Goal: Book appointment/travel/reservation

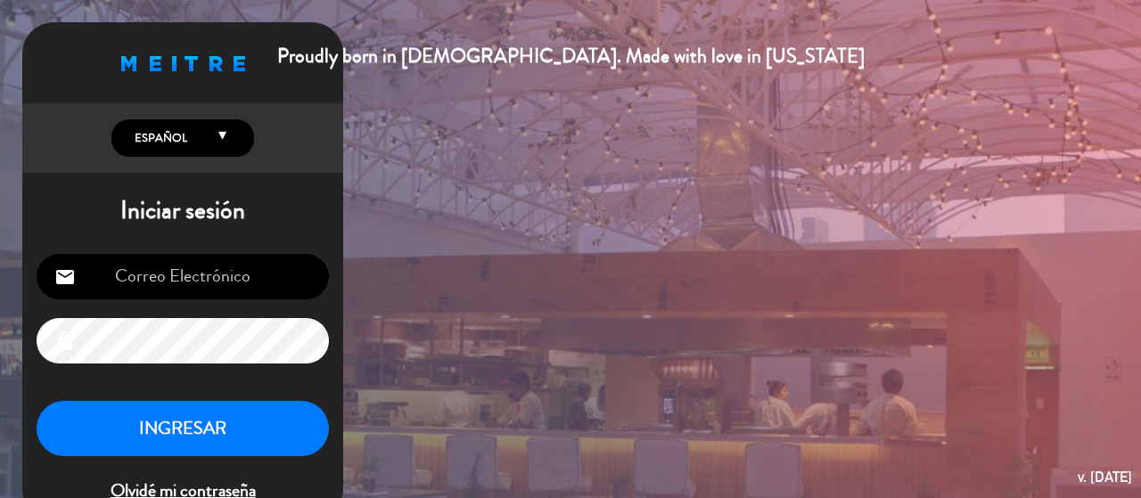
type input "[EMAIL_ADDRESS][DOMAIN_NAME]"
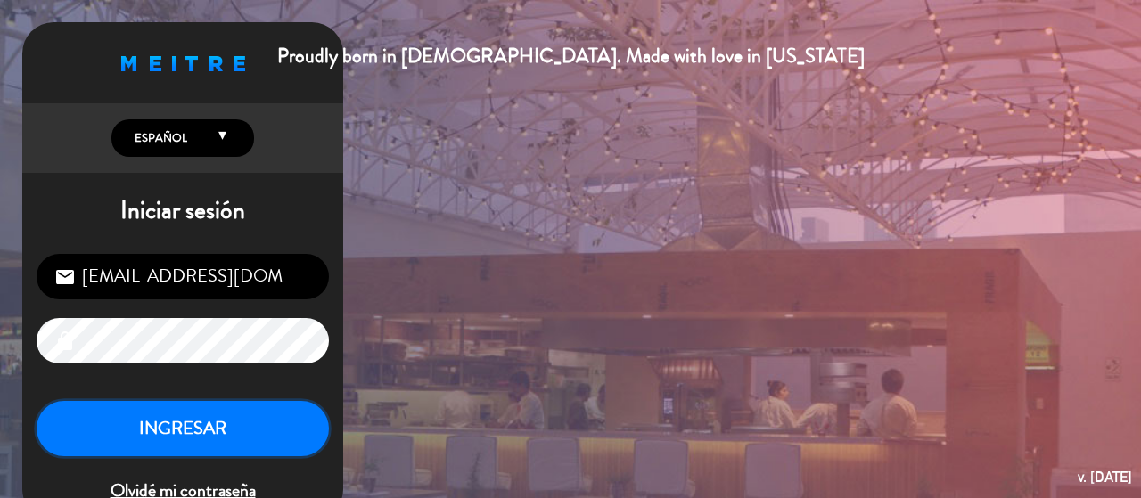
click at [156, 433] on button "INGRESAR" at bounding box center [183, 429] width 292 height 56
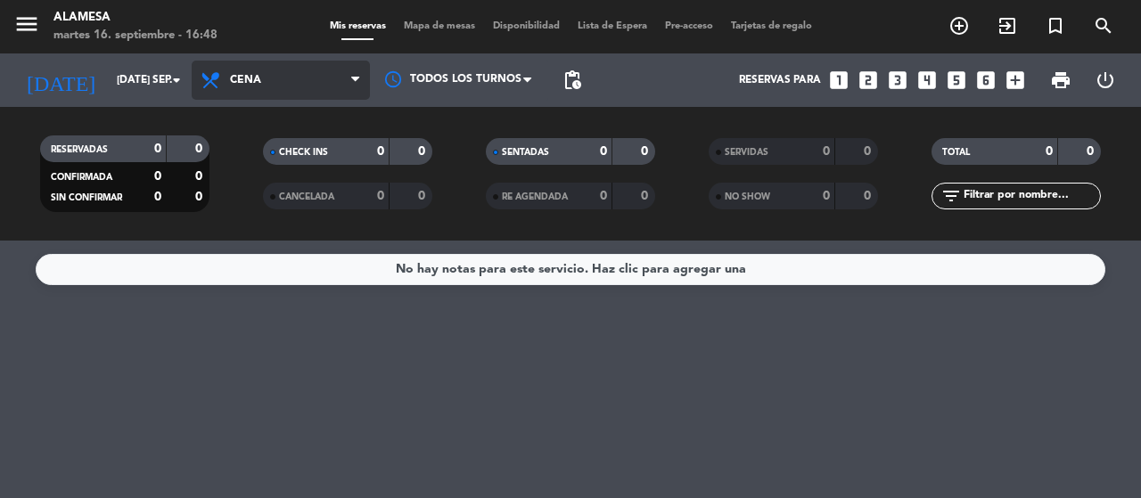
click at [298, 94] on span "Cena" at bounding box center [281, 80] width 178 height 39
click at [298, 148] on div "menu Alamesa martes 16. septiembre - 16:48 Mis reservas Mapa de mesas Disponibi…" at bounding box center [570, 120] width 1141 height 241
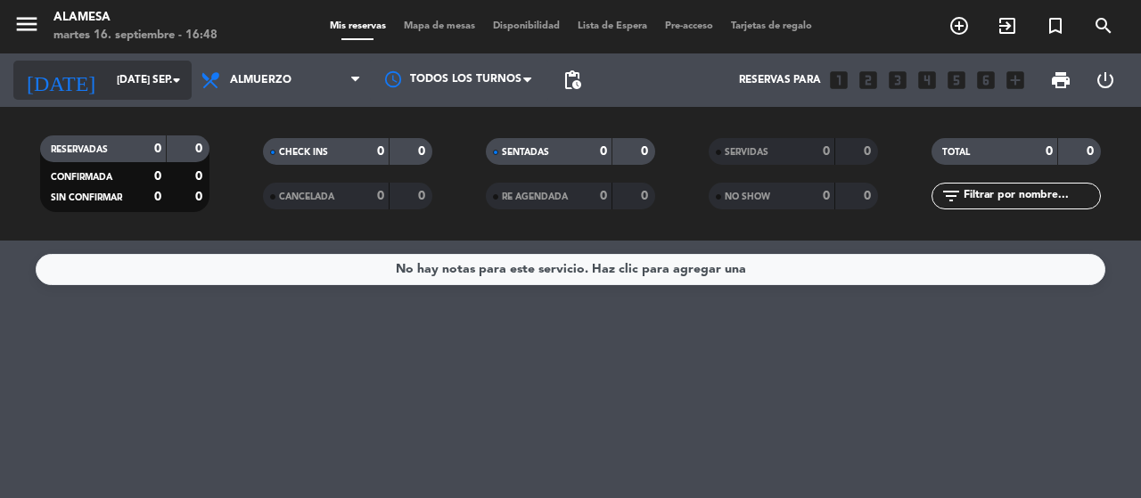
click at [125, 70] on input "[DATE] sep." at bounding box center [179, 80] width 142 height 30
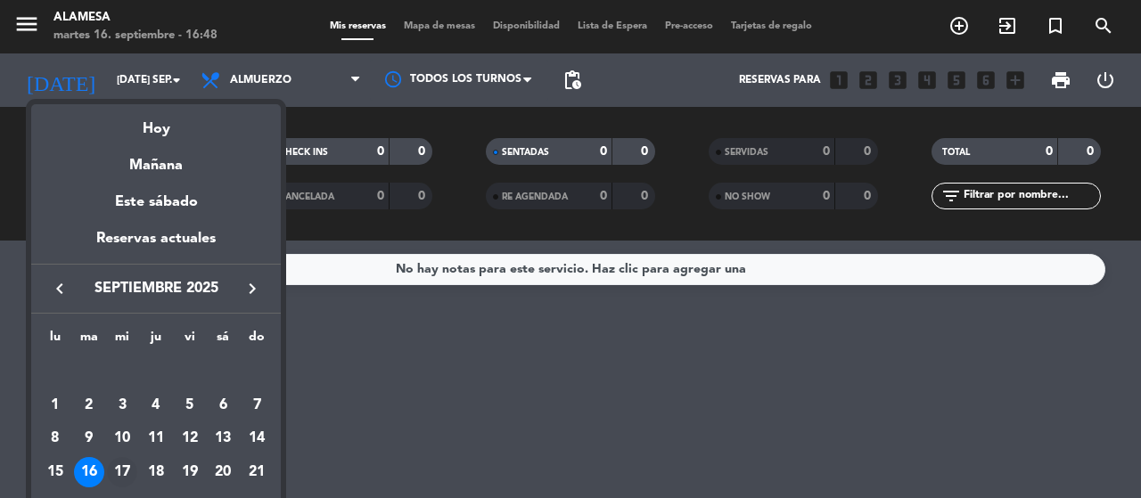
click at [119, 475] on div "17" at bounding box center [122, 472] width 30 height 30
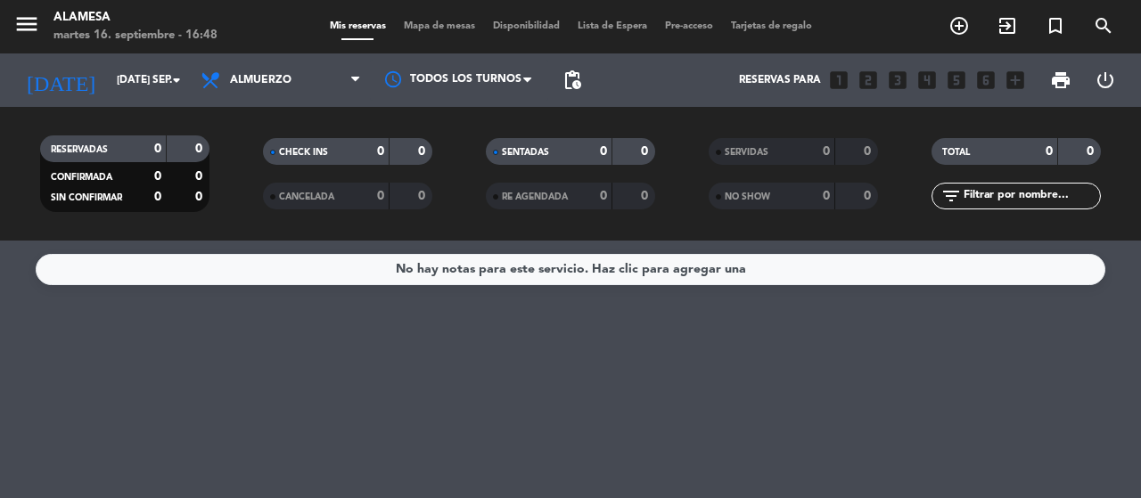
type input "mié. [DATE]"
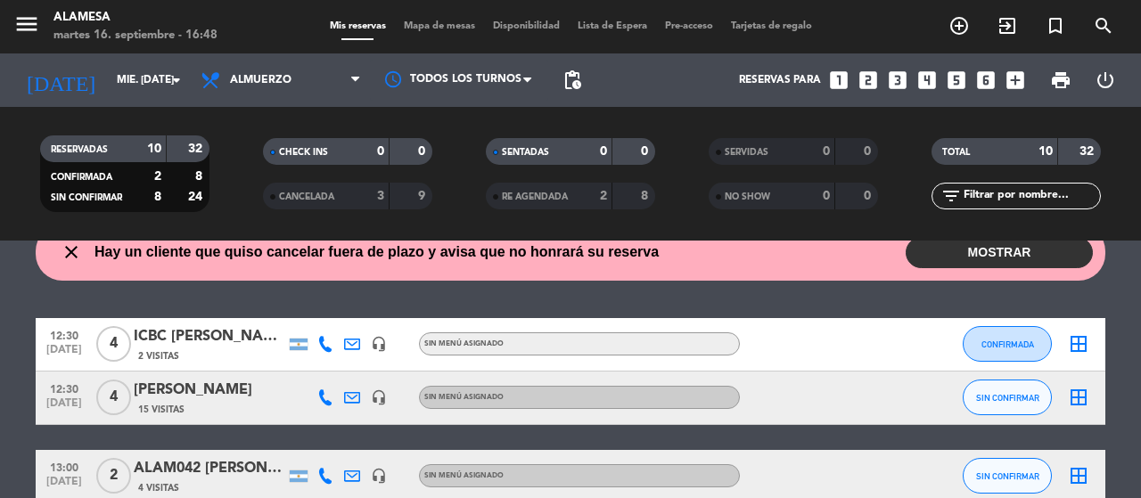
scroll to position [64, 0]
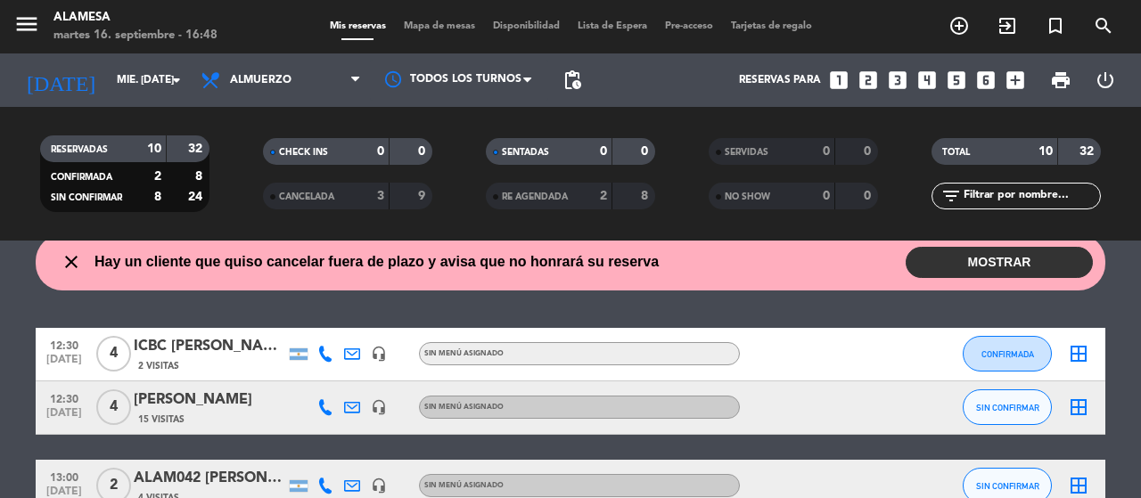
click at [970, 266] on button "MOSTRAR" at bounding box center [998, 262] width 187 height 31
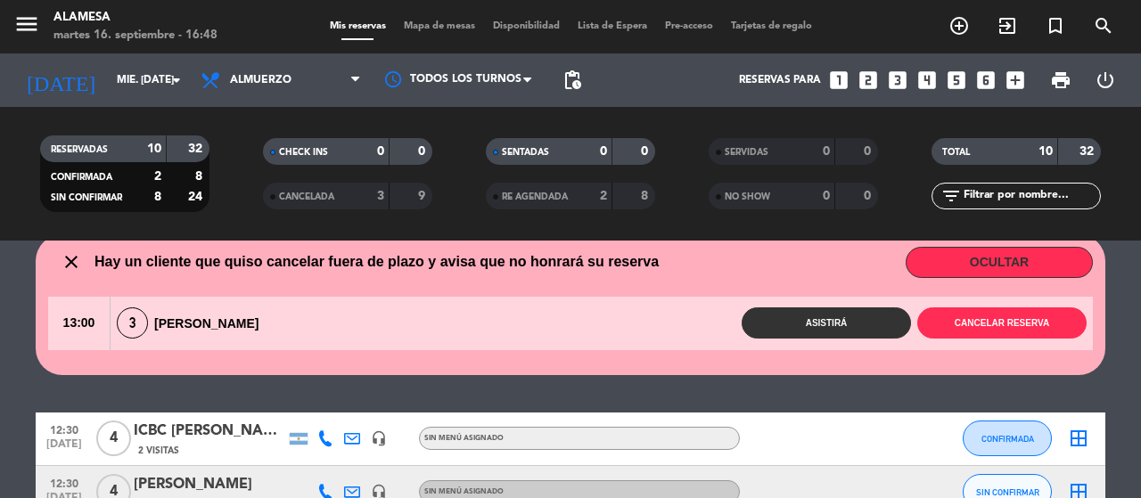
click at [970, 266] on button "OCULTAR" at bounding box center [998, 262] width 187 height 31
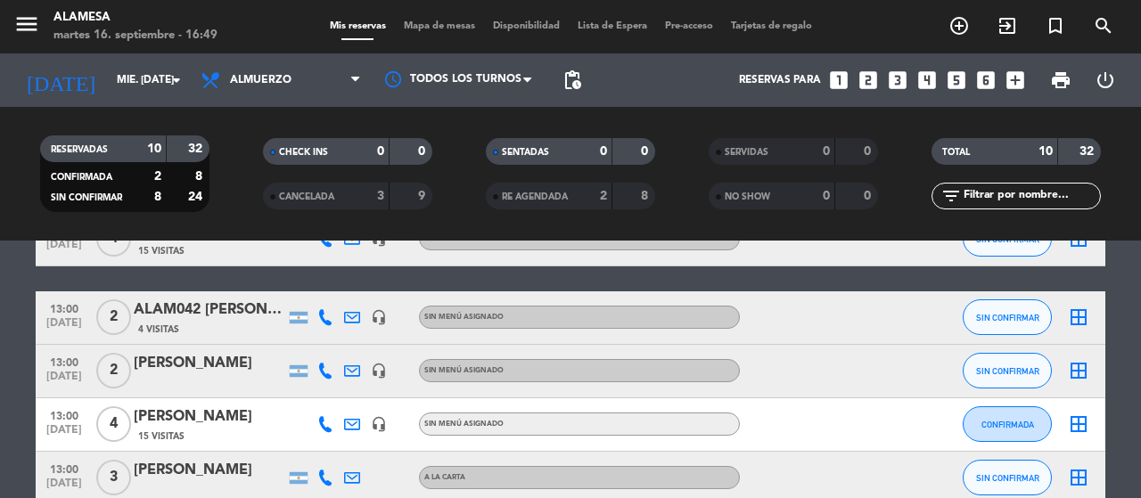
scroll to position [228, 0]
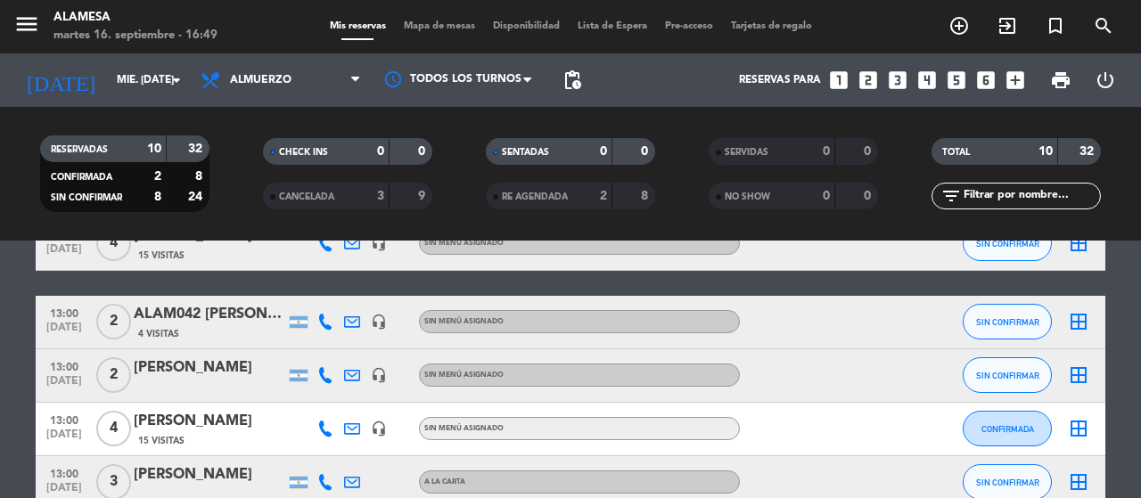
click at [228, 423] on div "[PERSON_NAME]" at bounding box center [209, 421] width 151 height 23
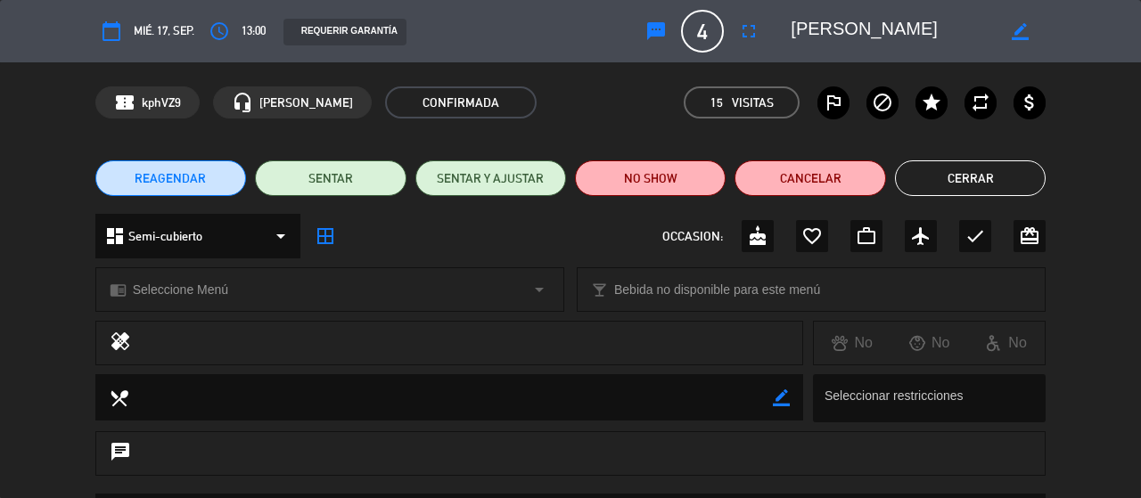
click at [1019, 37] on icon "border_color" at bounding box center [1019, 31] width 17 height 17
click at [798, 31] on textarea at bounding box center [892, 31] width 204 height 32
type textarea "Bco. Comafi - [PERSON_NAME]"
click at [1022, 30] on icon at bounding box center [1019, 31] width 17 height 17
click at [937, 165] on button "Cerrar" at bounding box center [970, 178] width 151 height 36
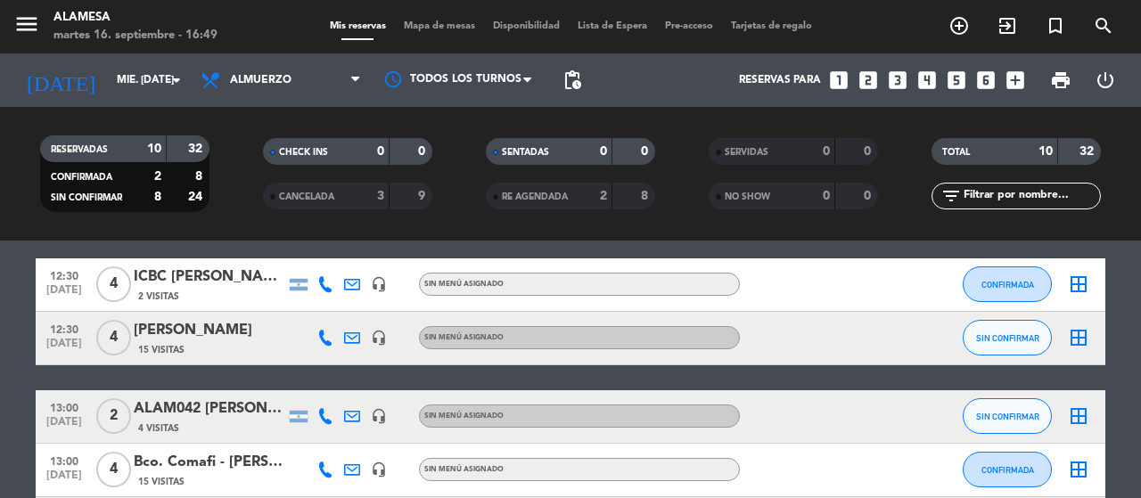
scroll to position [132, 0]
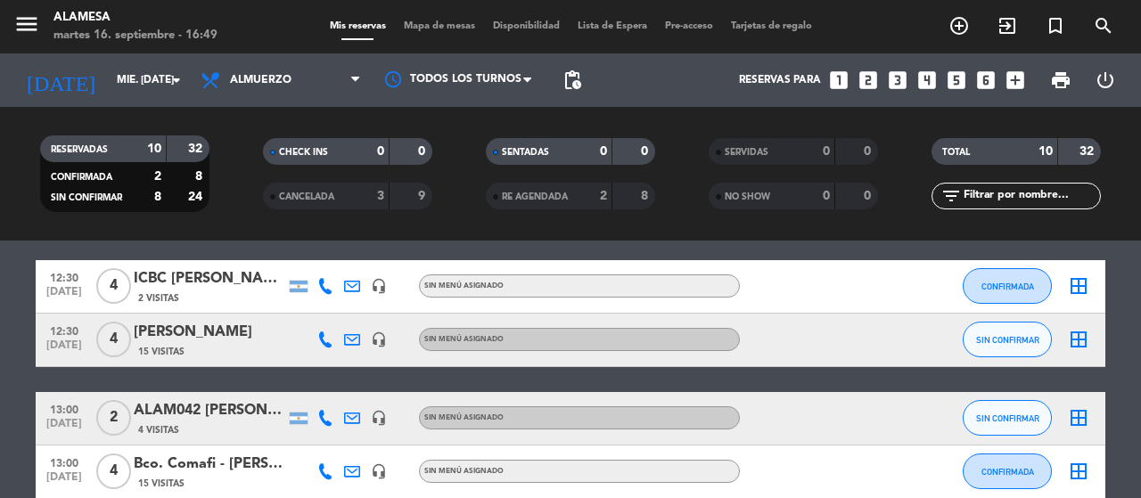
click at [238, 327] on div "[PERSON_NAME]" at bounding box center [209, 332] width 151 height 23
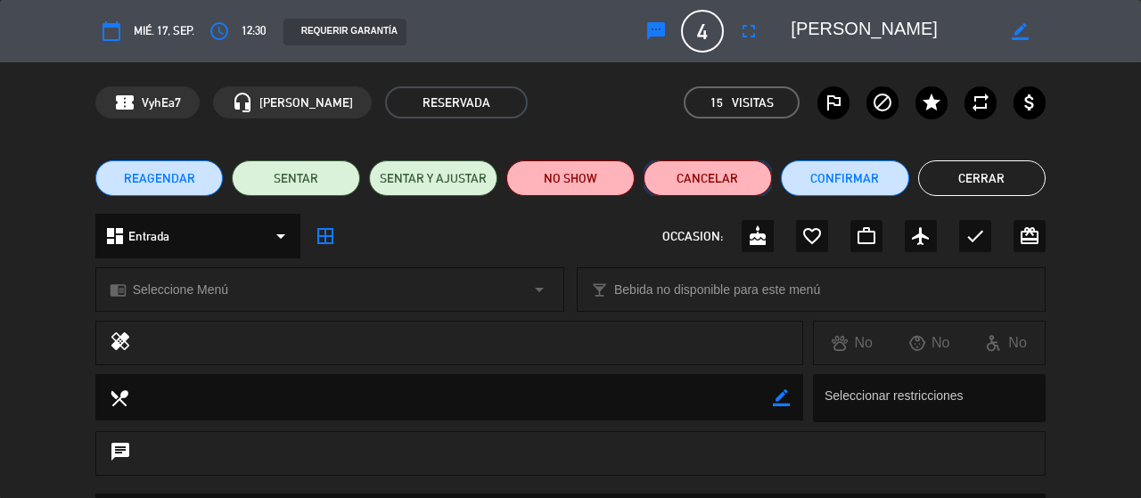
click at [685, 173] on button "Cancelar" at bounding box center [707, 178] width 128 height 36
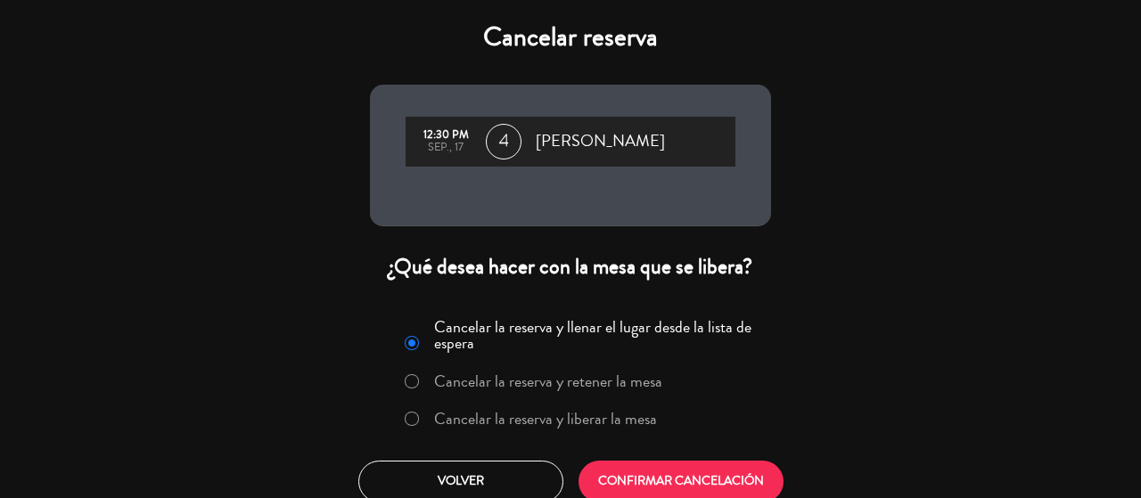
click at [585, 420] on label "Cancelar la reserva y liberar la mesa" at bounding box center [545, 419] width 223 height 16
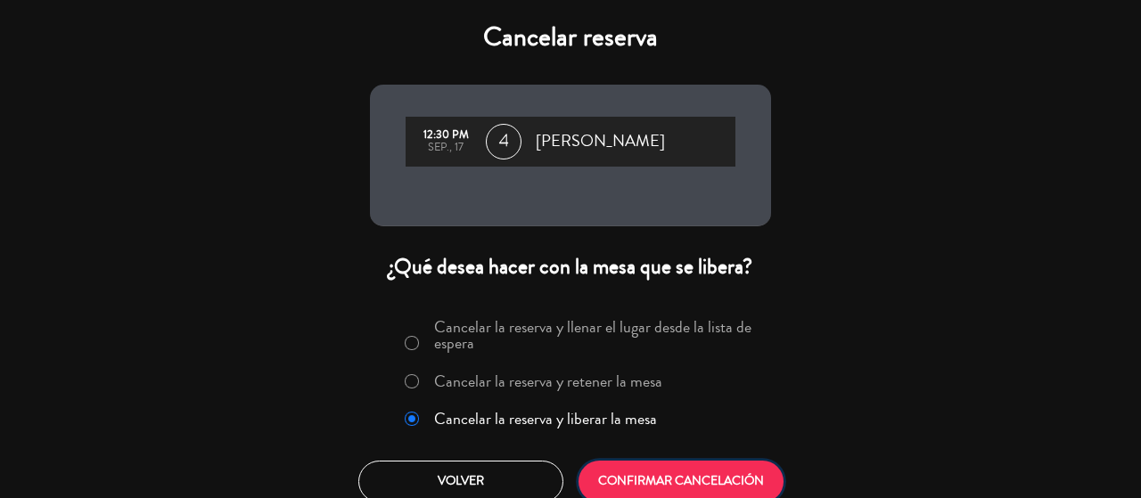
click at [654, 472] on button "CONFIRMAR CANCELACIÓN" at bounding box center [680, 482] width 205 height 42
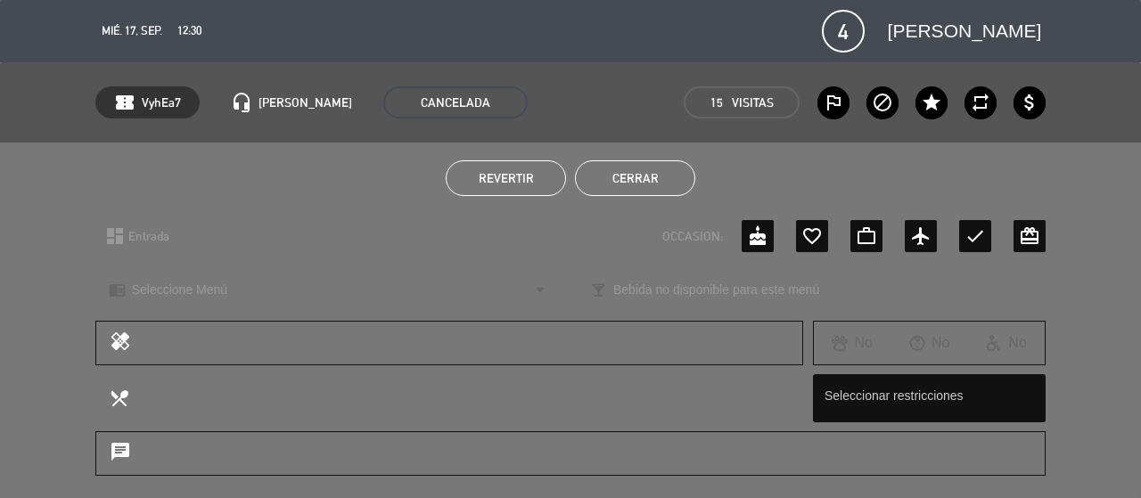
click at [593, 181] on button "Cerrar" at bounding box center [635, 178] width 120 height 36
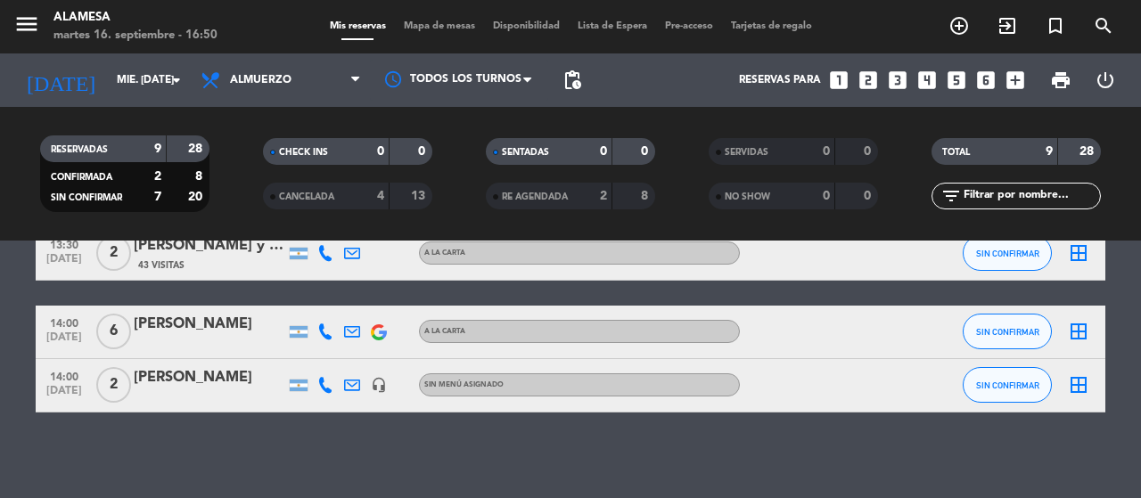
scroll to position [446, 0]
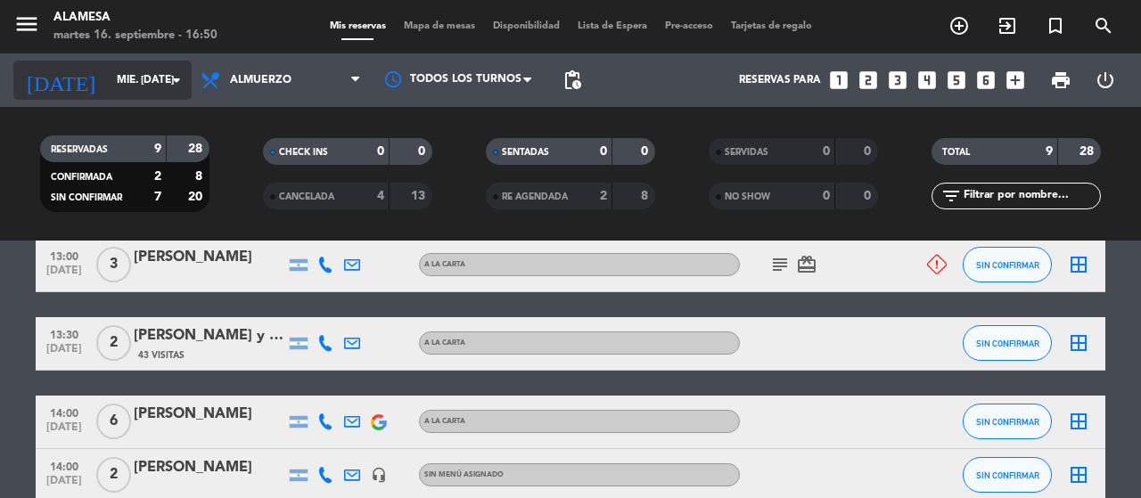
click at [134, 85] on input "mié. [DATE]" at bounding box center [179, 80] width 142 height 30
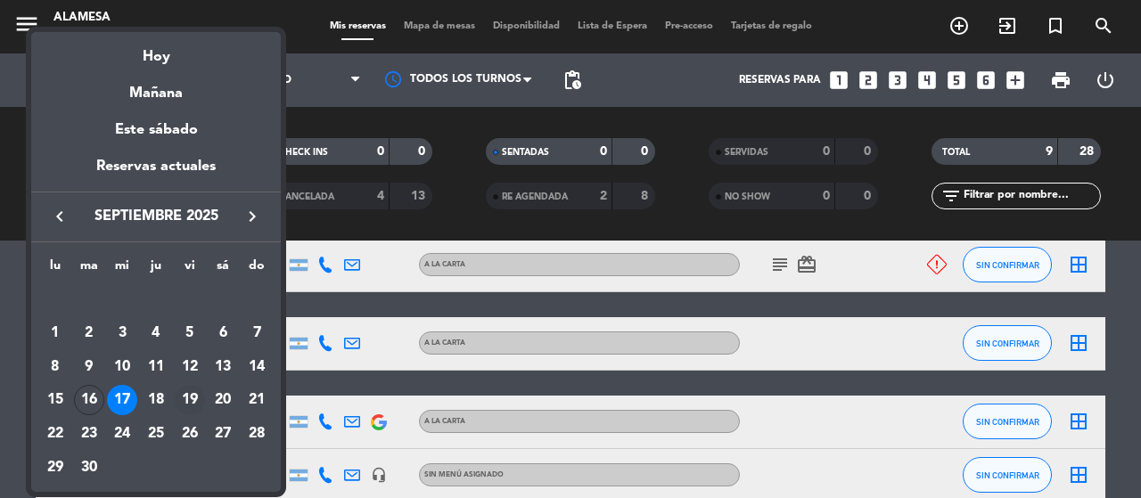
click at [187, 398] on div "19" at bounding box center [190, 400] width 30 height 30
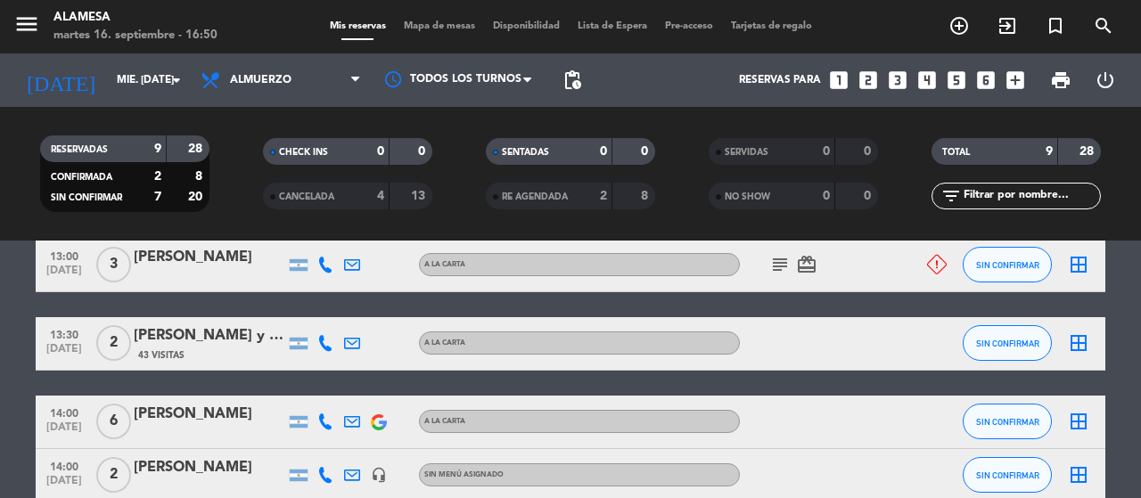
type input "vie. [DATE]"
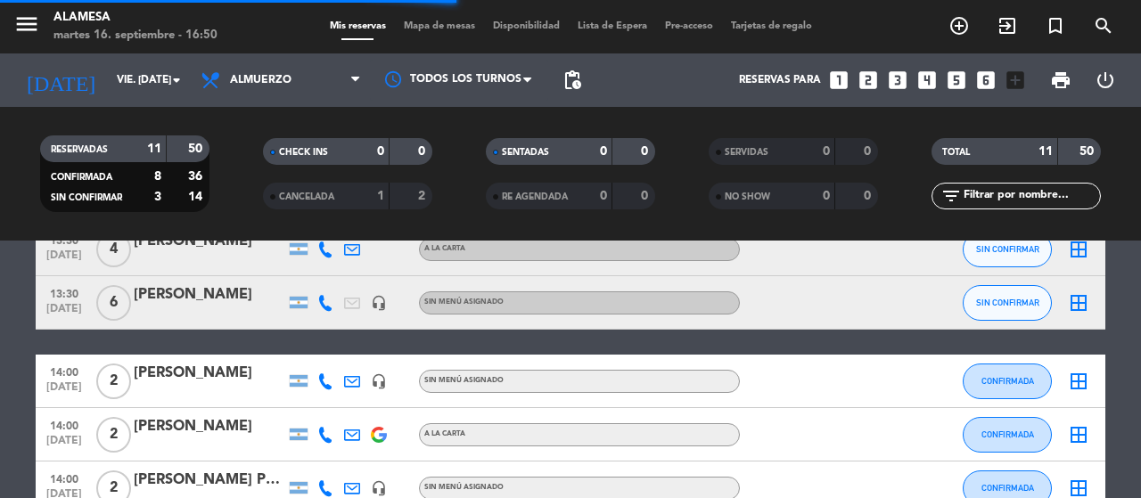
scroll to position [376, 0]
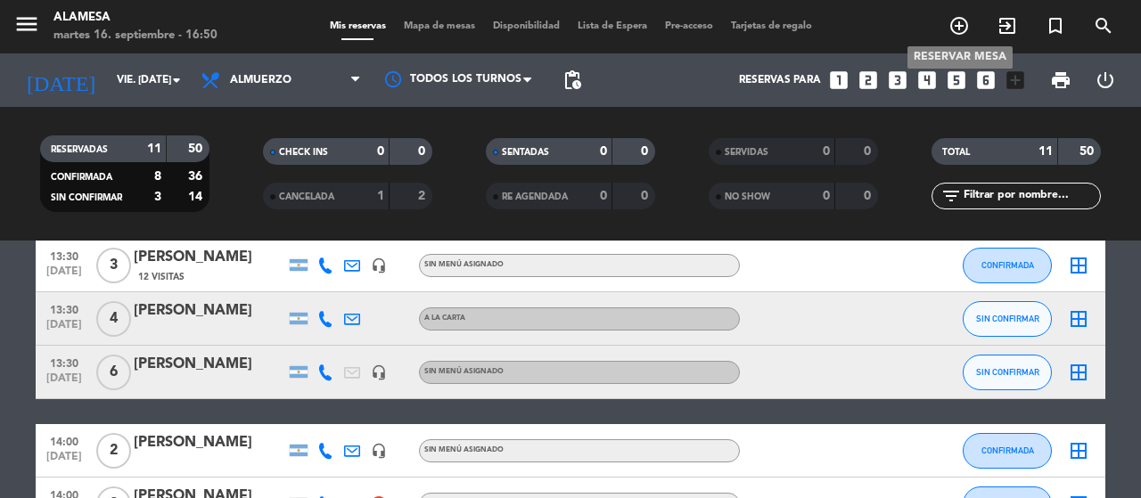
click at [954, 36] on icon "add_circle_outline" at bounding box center [958, 25] width 21 height 21
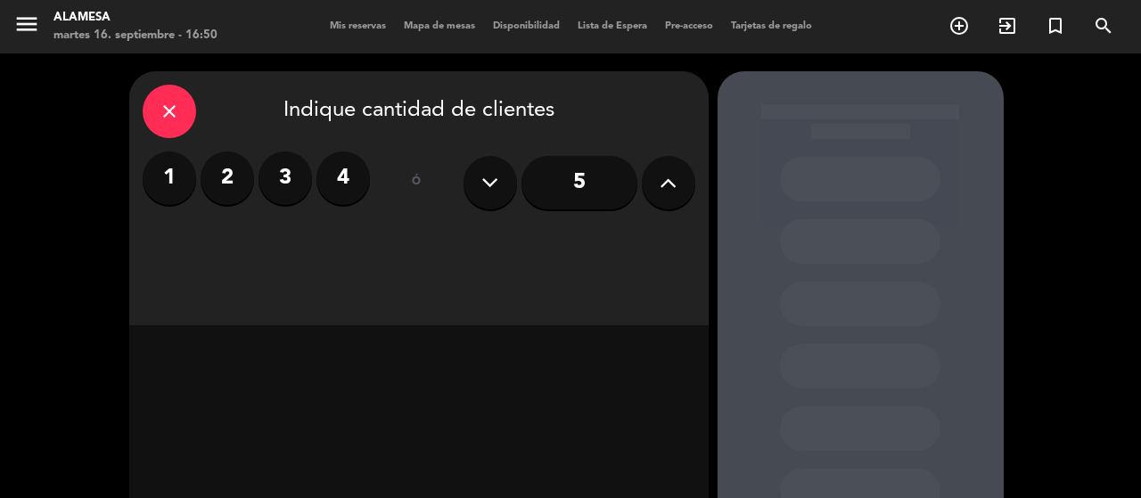
click at [668, 196] on button at bounding box center [668, 182] width 53 height 53
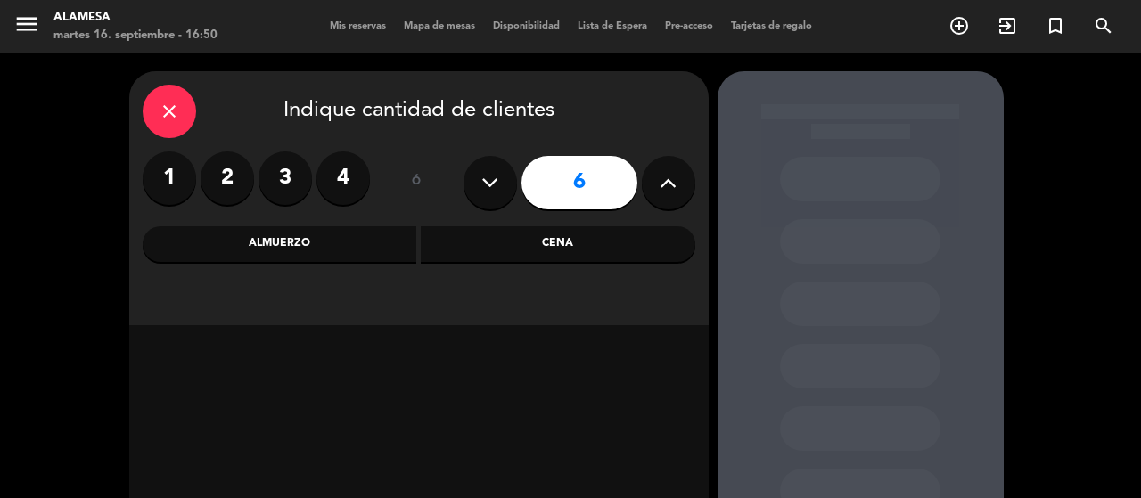
click at [668, 196] on button at bounding box center [668, 182] width 53 height 53
type input "8"
click at [303, 245] on div "Almuerzo" at bounding box center [280, 244] width 274 height 36
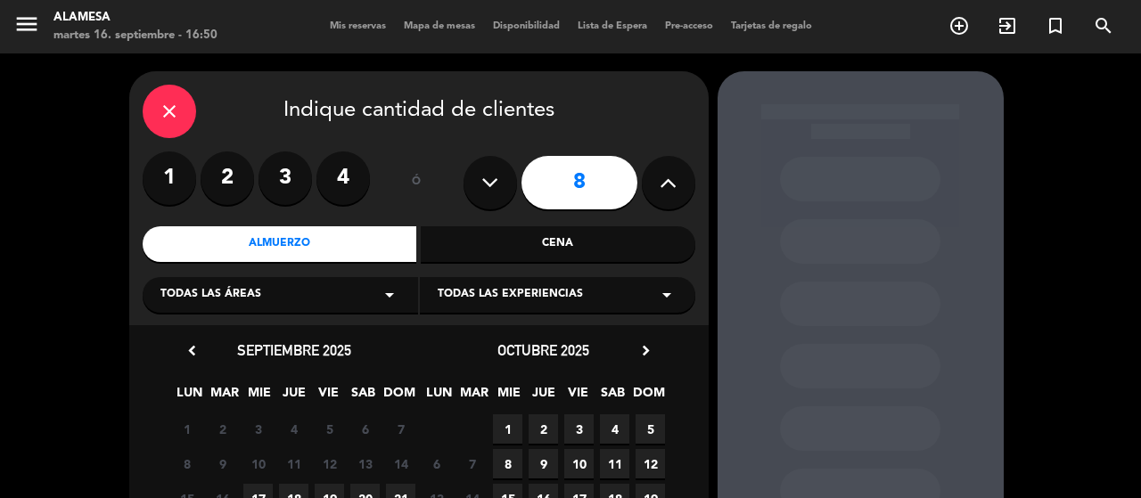
scroll to position [176, 0]
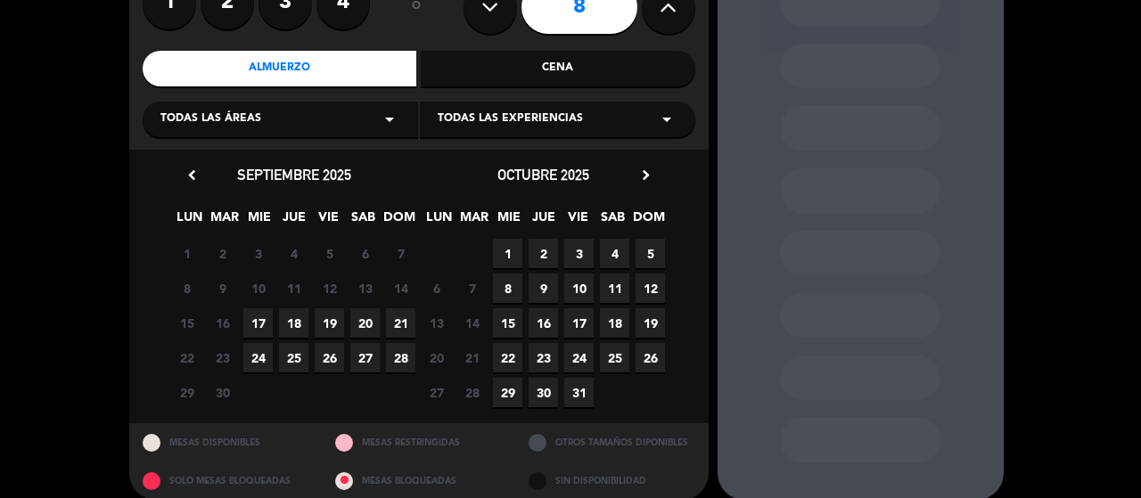
click at [337, 323] on span "19" at bounding box center [329, 322] width 29 height 29
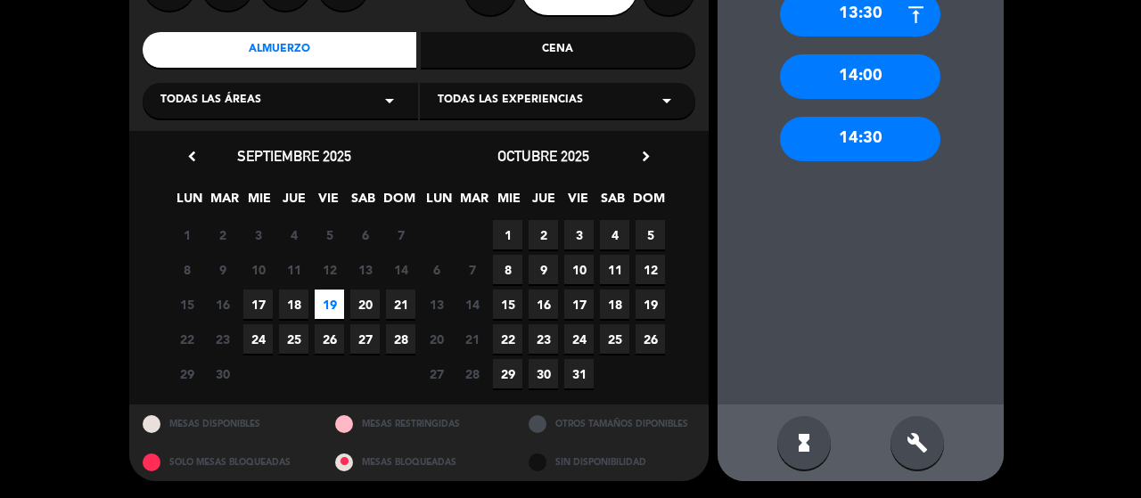
scroll to position [0, 0]
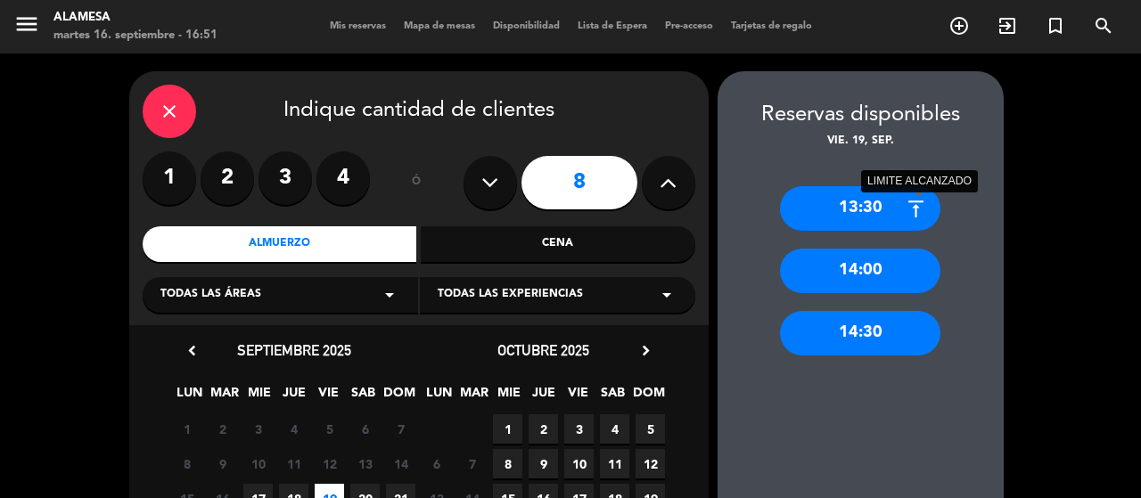
click at [917, 200] on icon at bounding box center [916, 209] width 22 height 22
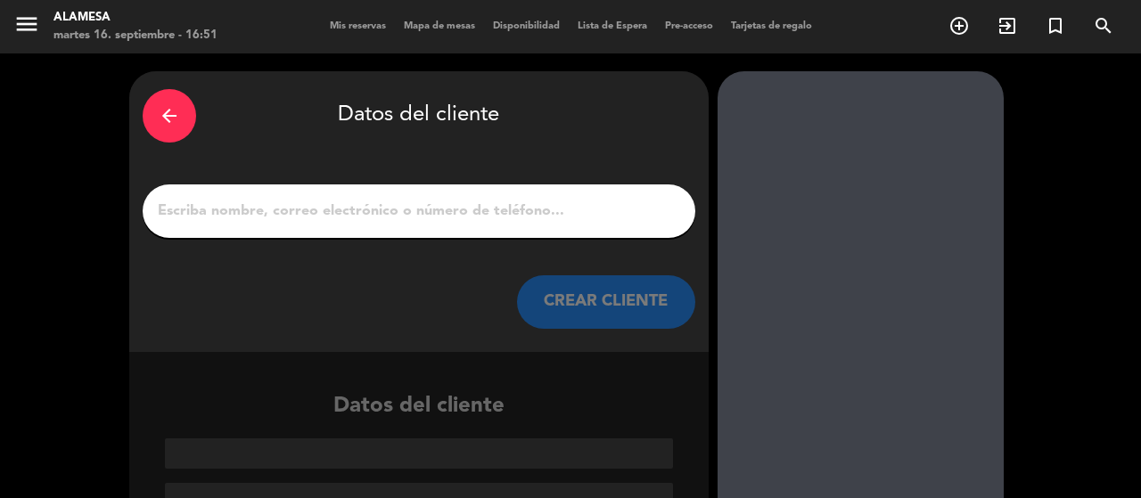
click at [166, 119] on icon "arrow_back" at bounding box center [169, 115] width 21 height 21
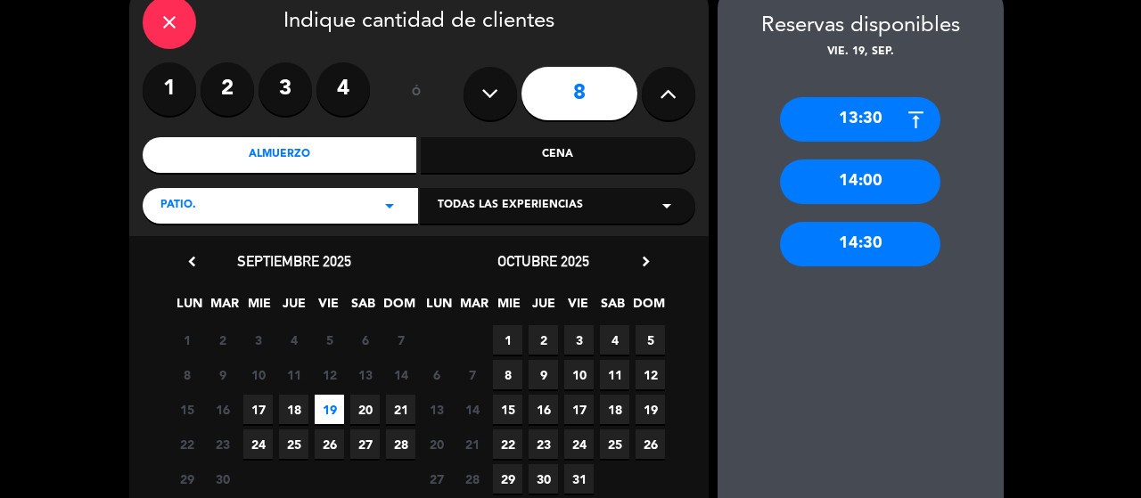
click at [877, 127] on div "13:30" at bounding box center [860, 119] width 160 height 45
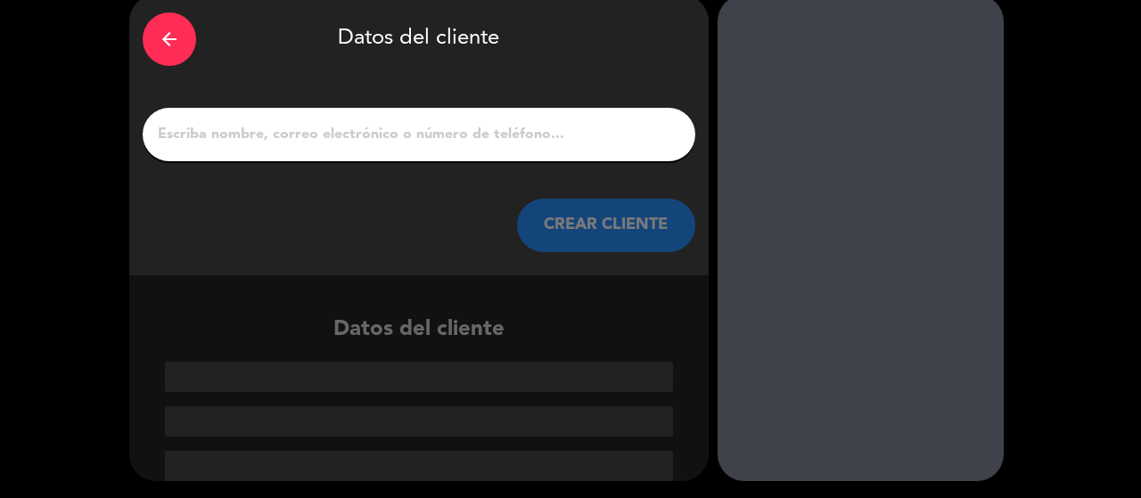
click at [389, 140] on input "1" at bounding box center [419, 134] width 526 height 25
paste input "[PERSON_NAME]"
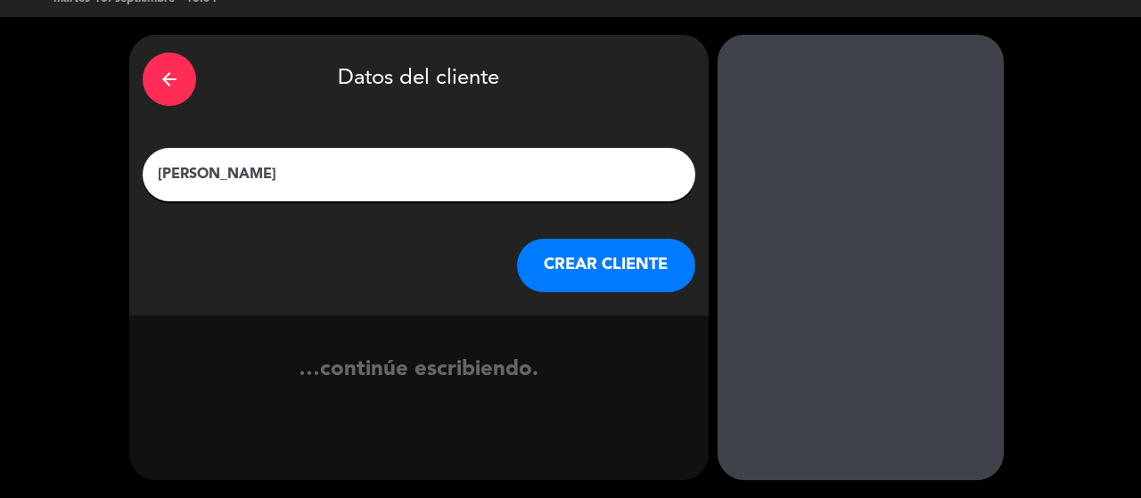
scroll to position [36, 0]
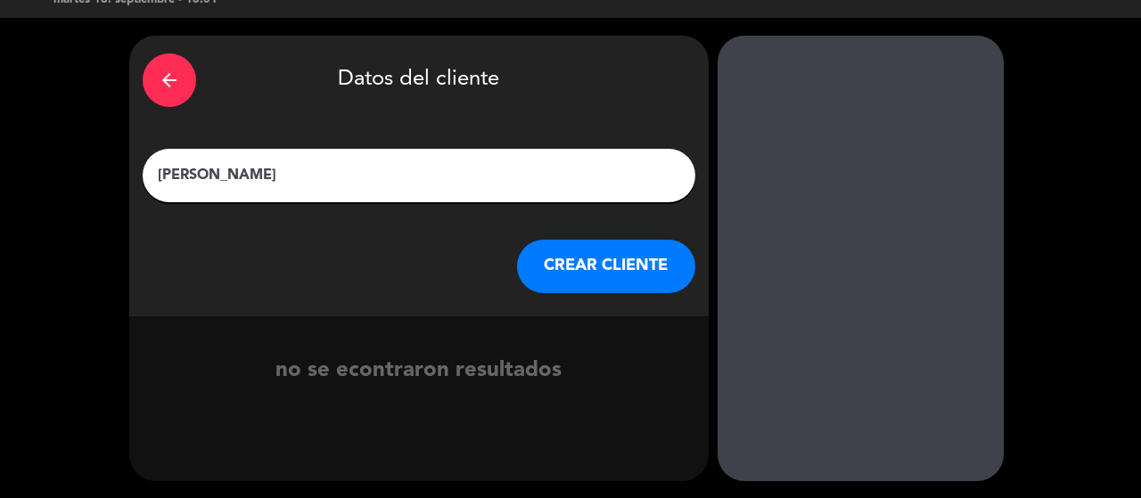
type input "[PERSON_NAME]"
click at [577, 259] on button "CREAR CLIENTE" at bounding box center [606, 266] width 178 height 53
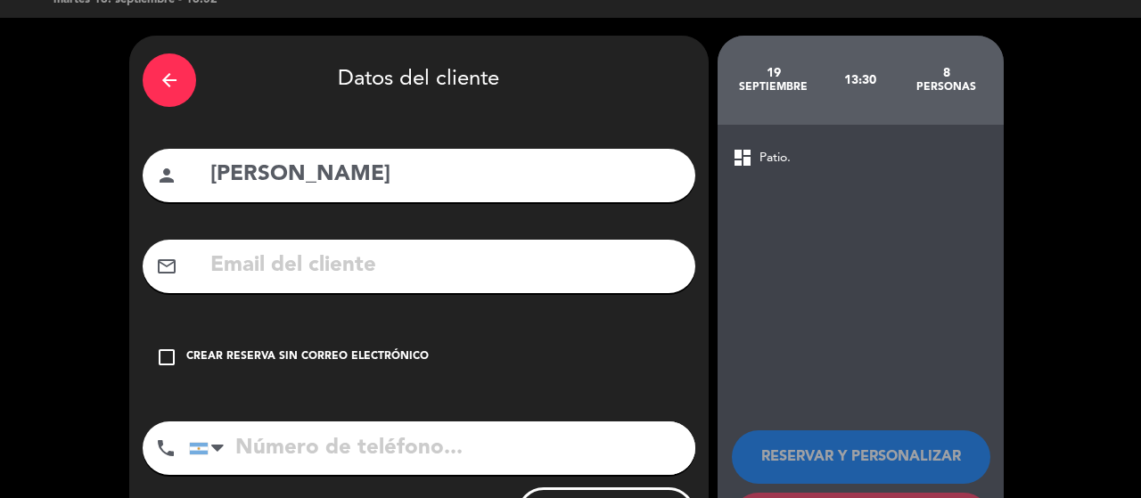
scroll to position [123, 0]
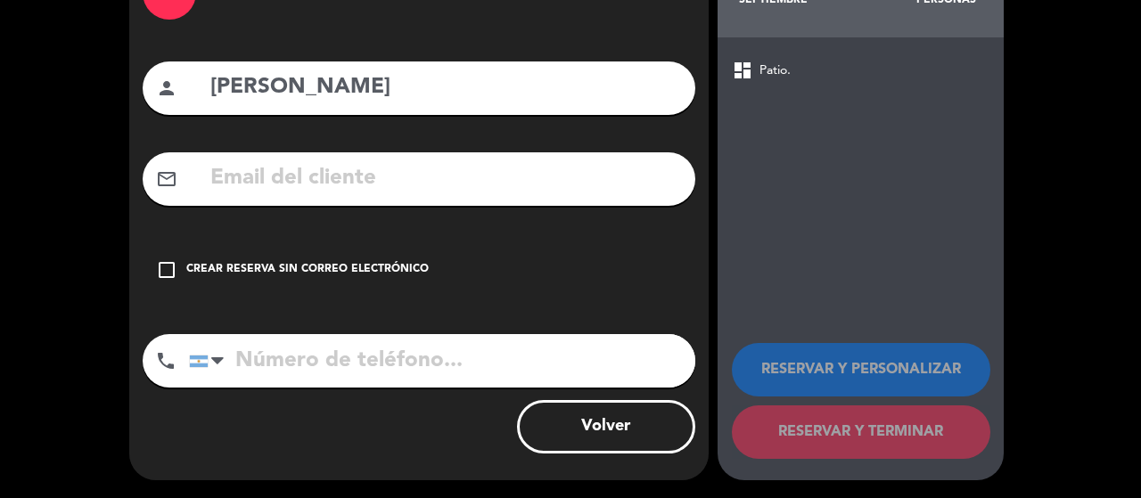
click at [274, 266] on div "Crear reserva sin correo electrónico" at bounding box center [307, 270] width 242 height 18
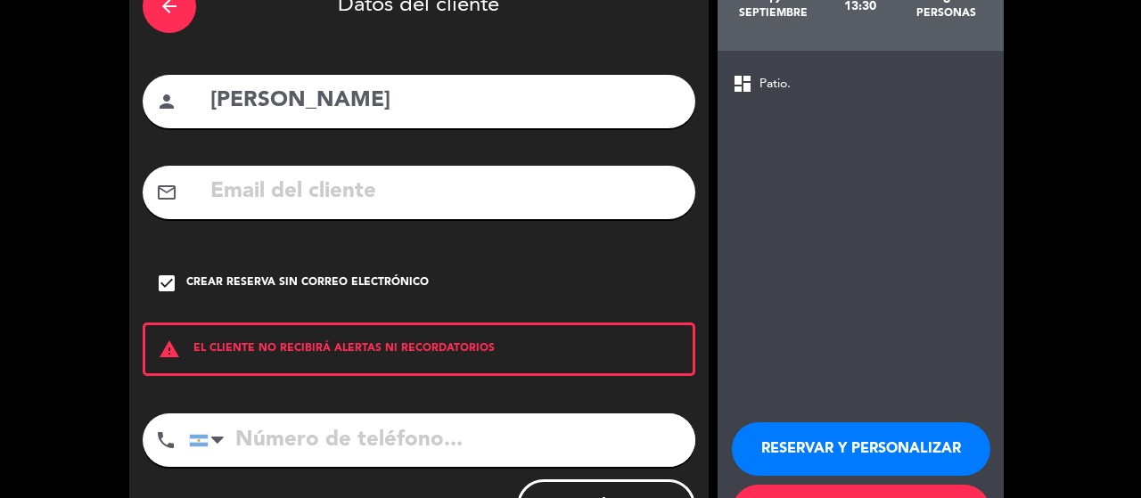
scroll to position [189, 0]
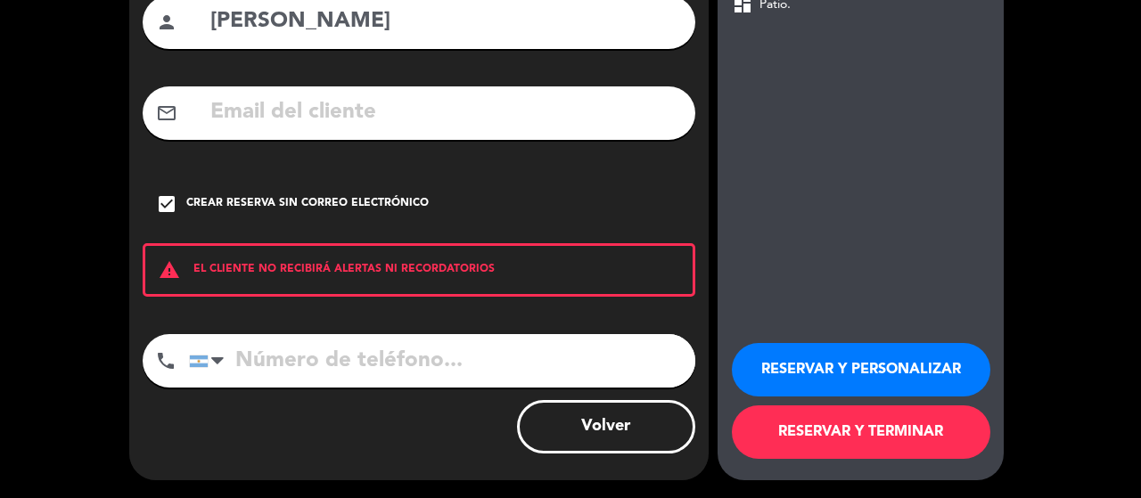
click at [857, 379] on button "RESERVAR Y PERSONALIZAR" at bounding box center [861, 369] width 258 height 53
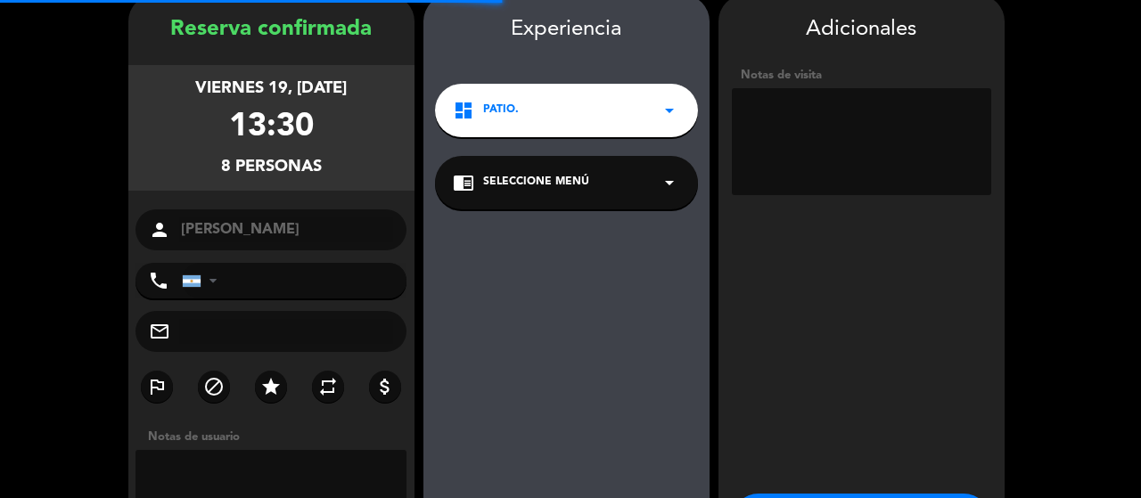
scroll to position [71, 0]
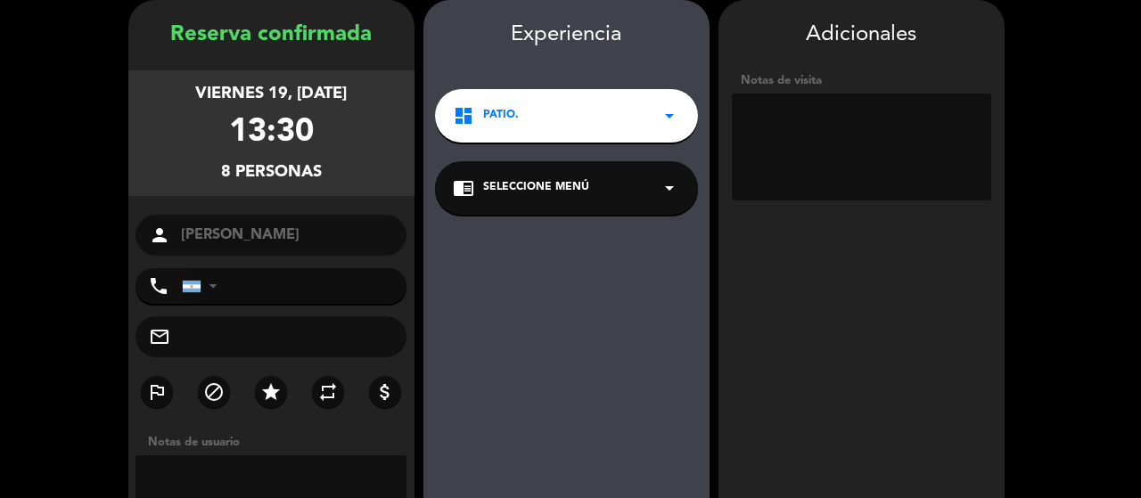
click at [659, 127] on div "dashboard Patio. arrow_drop_down" at bounding box center [566, 115] width 263 height 53
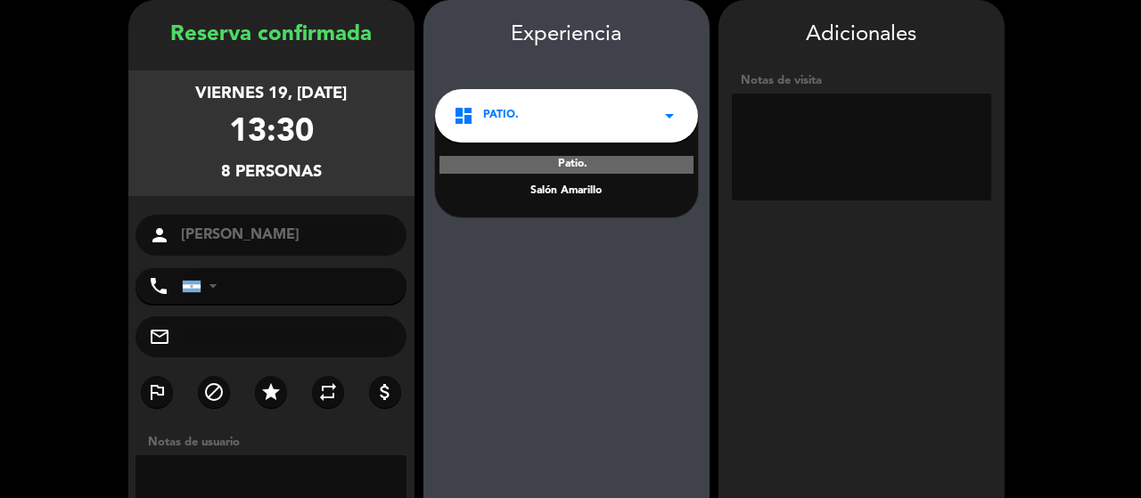
click at [546, 198] on div "Salón Amarillo" at bounding box center [566, 192] width 227 height 18
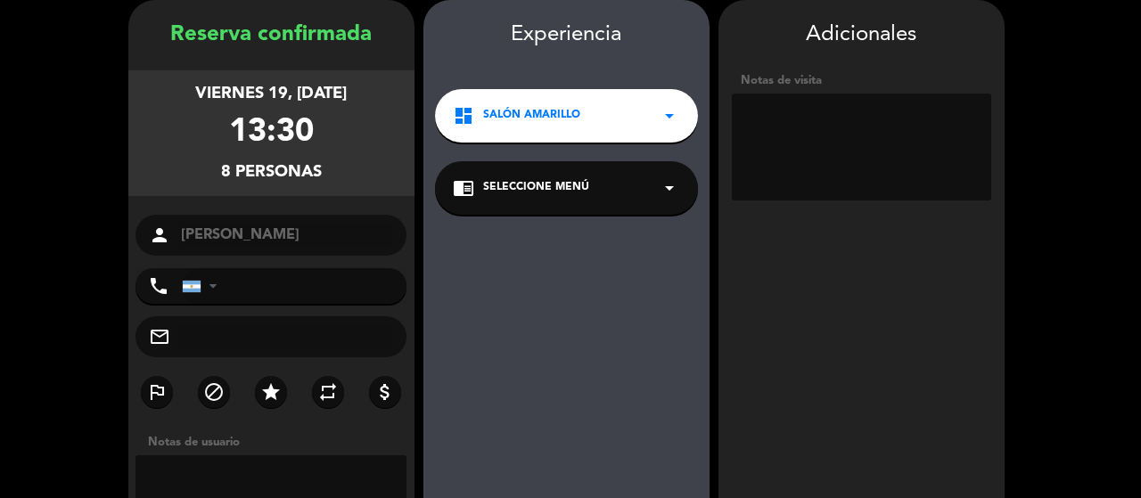
click at [546, 198] on div "chrome_reader_mode Seleccione Menú arrow_drop_down" at bounding box center [566, 187] width 263 height 53
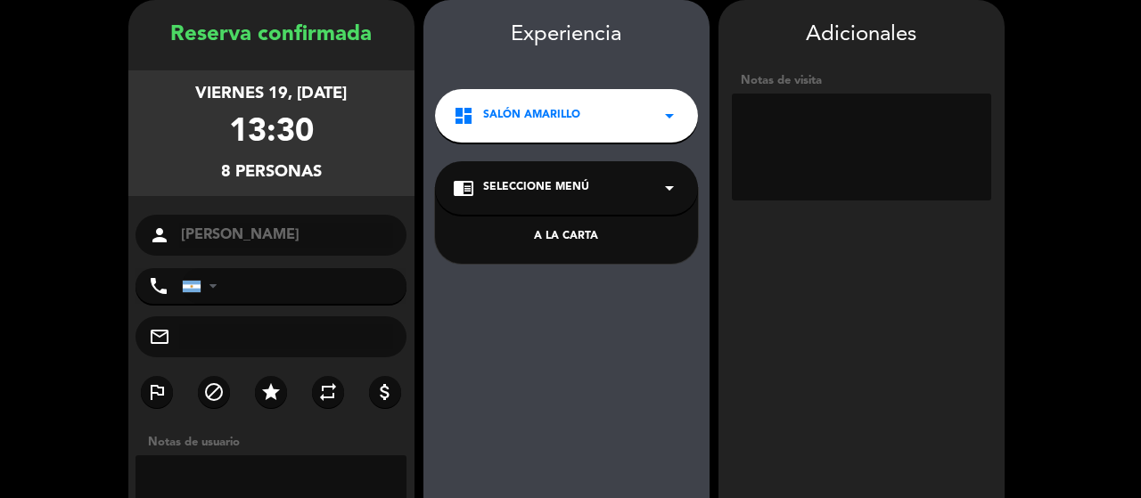
click at [551, 233] on div "A LA CARTA" at bounding box center [566, 237] width 227 height 18
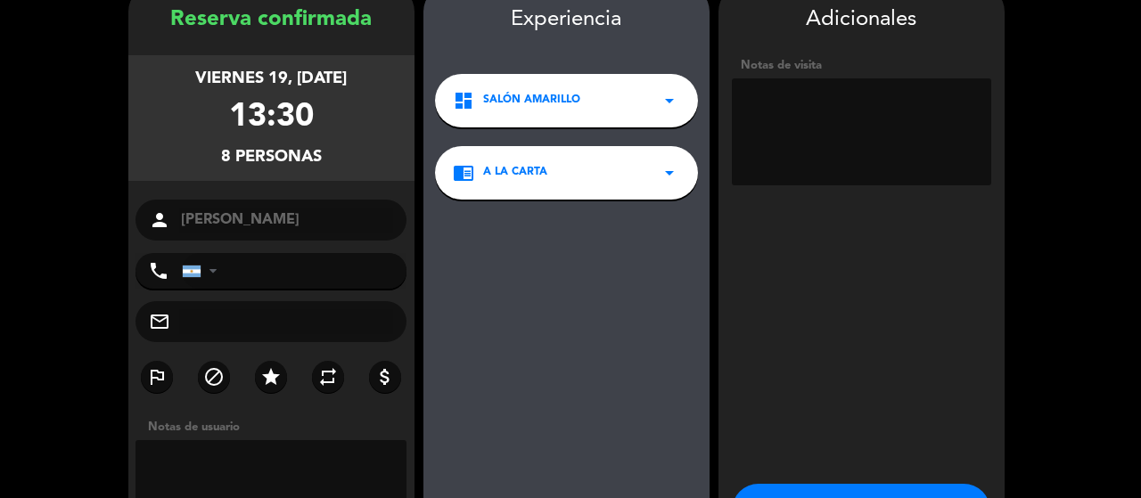
scroll to position [86, 0]
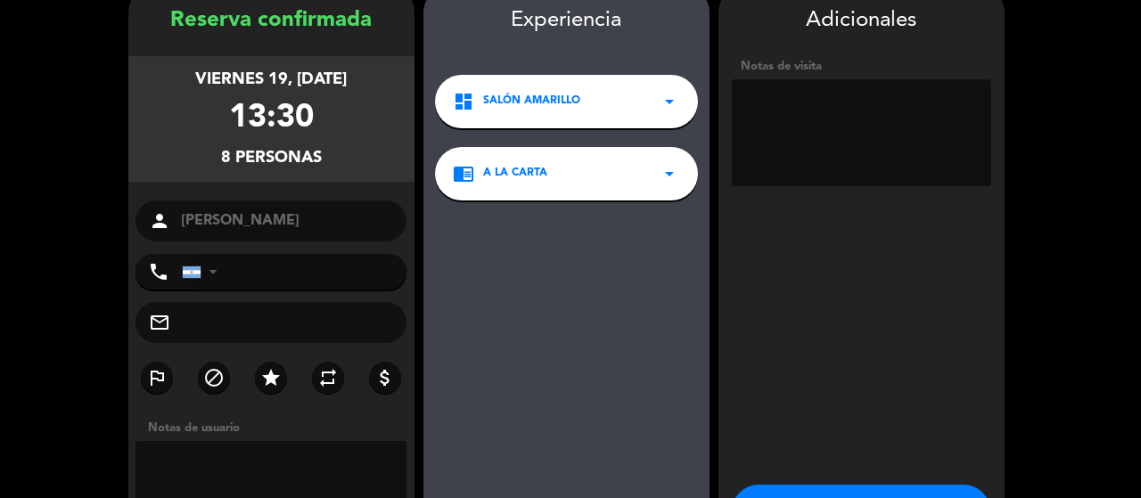
click at [290, 117] on div "13:30" at bounding box center [271, 119] width 85 height 53
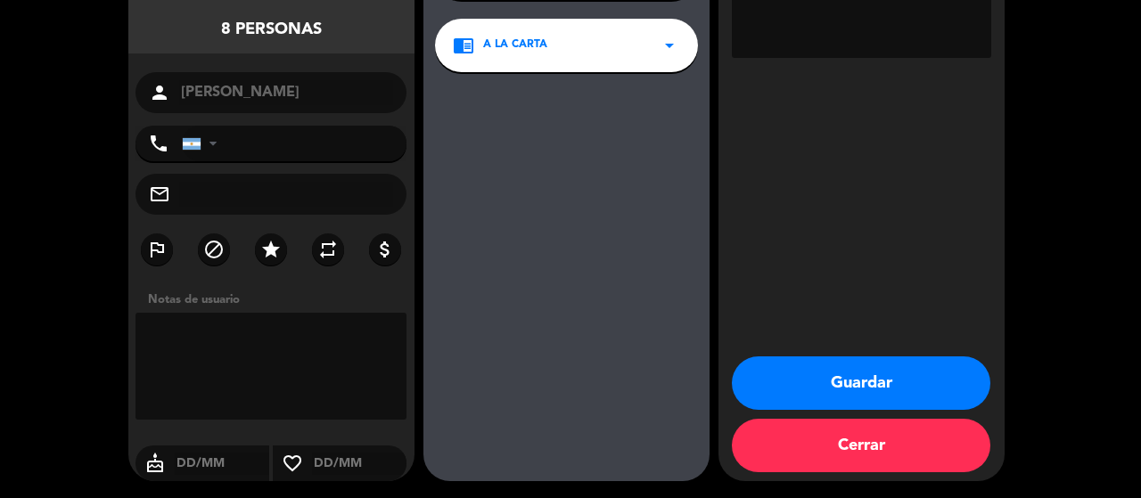
click at [876, 379] on button "Guardar" at bounding box center [861, 382] width 258 height 53
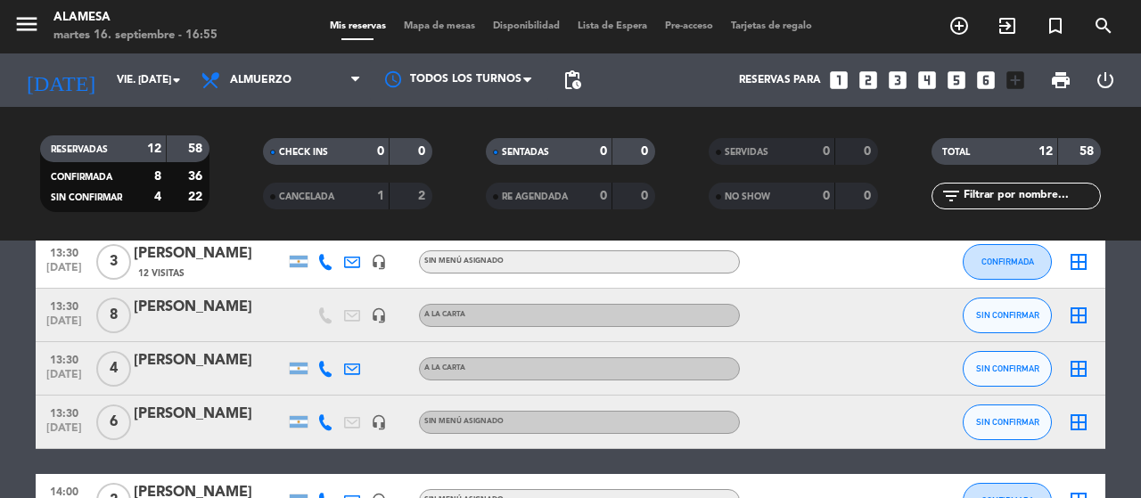
scroll to position [250, 0]
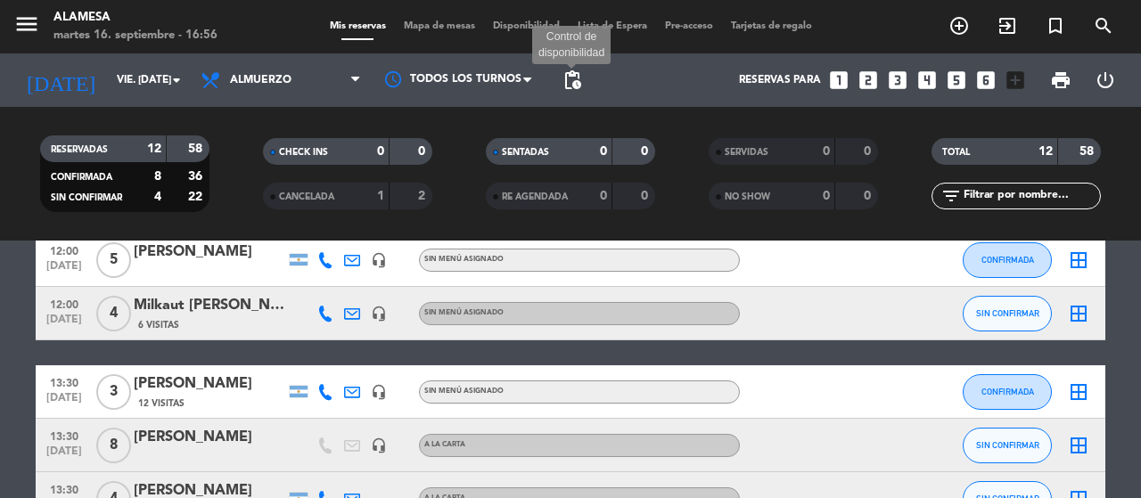
click at [569, 75] on span "pending_actions" at bounding box center [571, 80] width 21 height 21
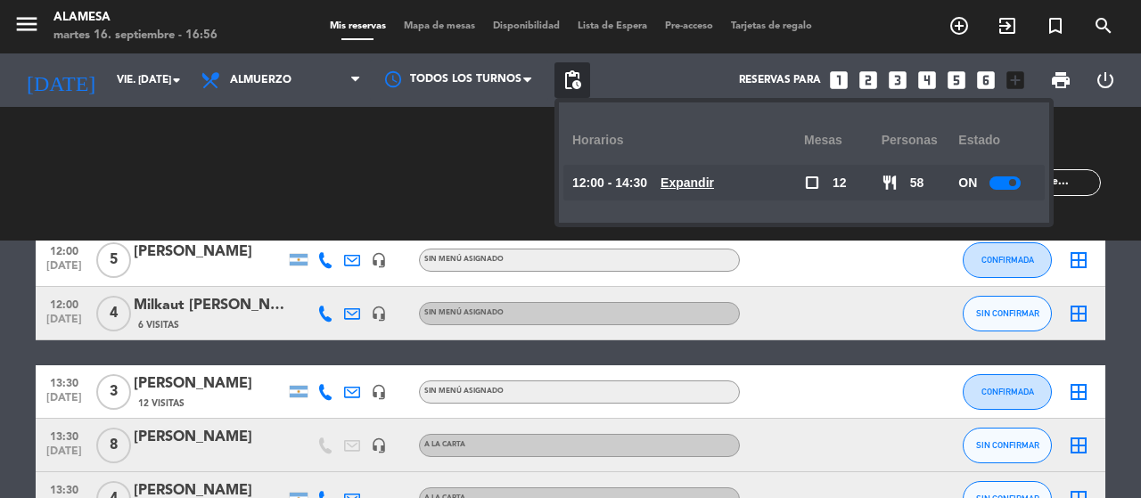
click at [1001, 183] on div at bounding box center [1004, 182] width 31 height 13
click at [626, 84] on div "Reservas para looks_one looks_two looks_3 looks_4 looks_5 looks_6 add_box" at bounding box center [811, 79] width 443 height 53
